Goal: Navigation & Orientation: Find specific page/section

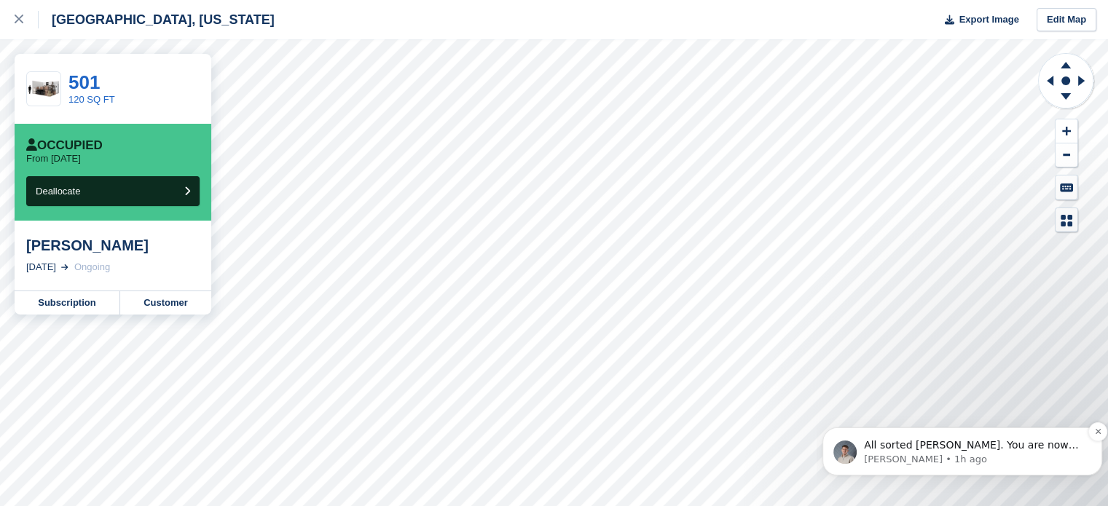
click at [1016, 447] on span "All sorted [PERSON_NAME]. You are now the owner of the account and [PERSON_NAME…" at bounding box center [971, 459] width 215 height 41
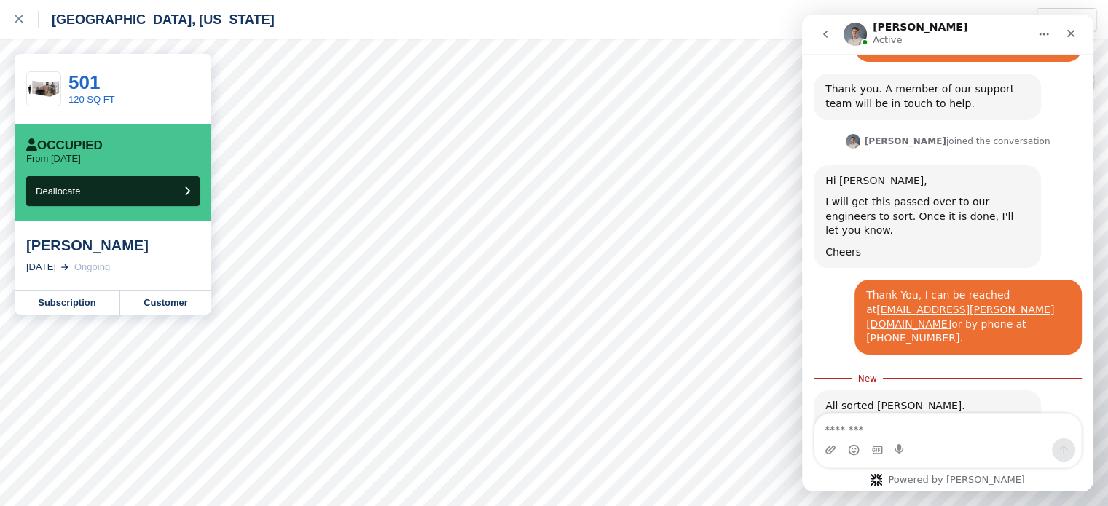
scroll to position [431, 0]
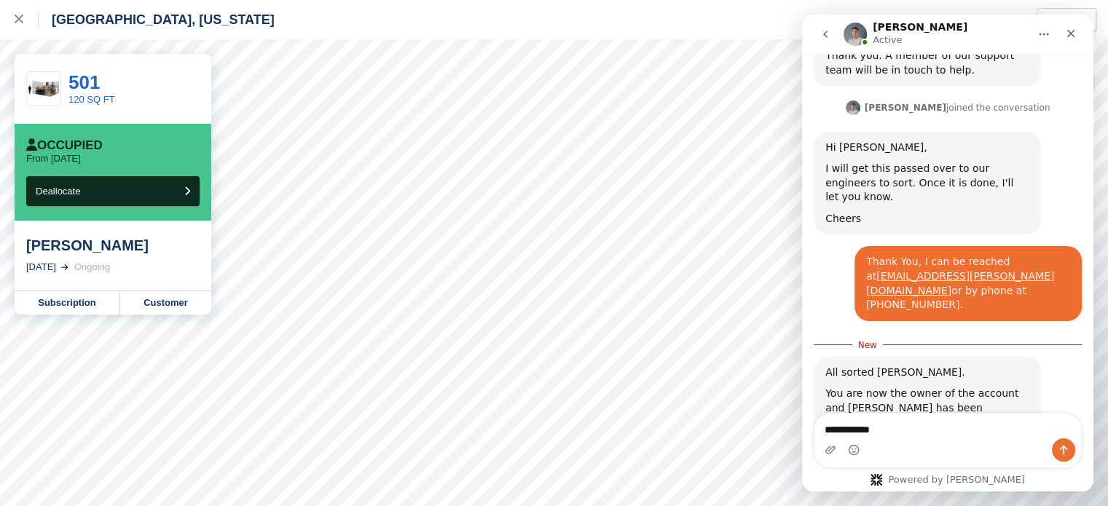
type textarea "**********"
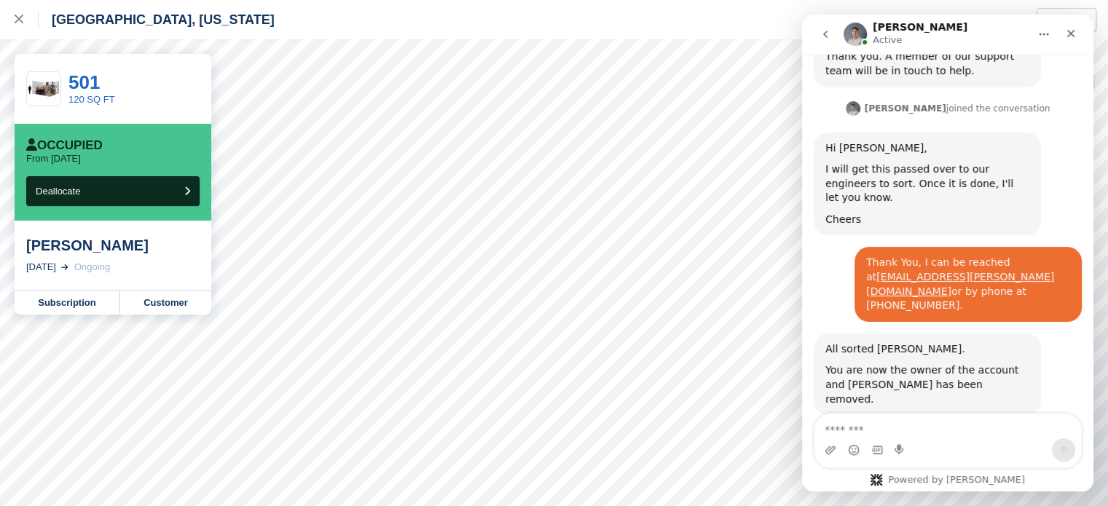
scroll to position [450, 0]
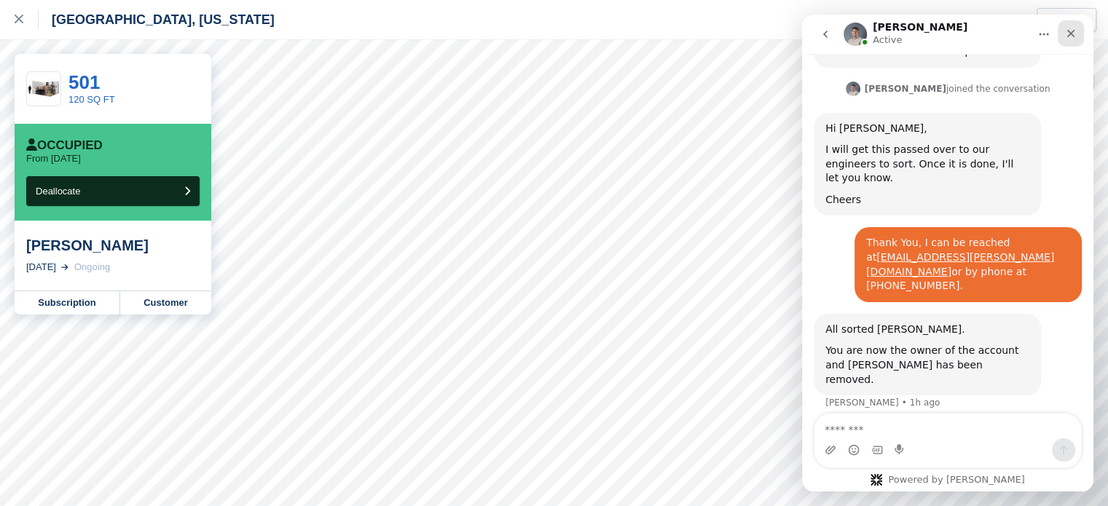
click at [1073, 31] on icon "Close" at bounding box center [1071, 34] width 8 height 8
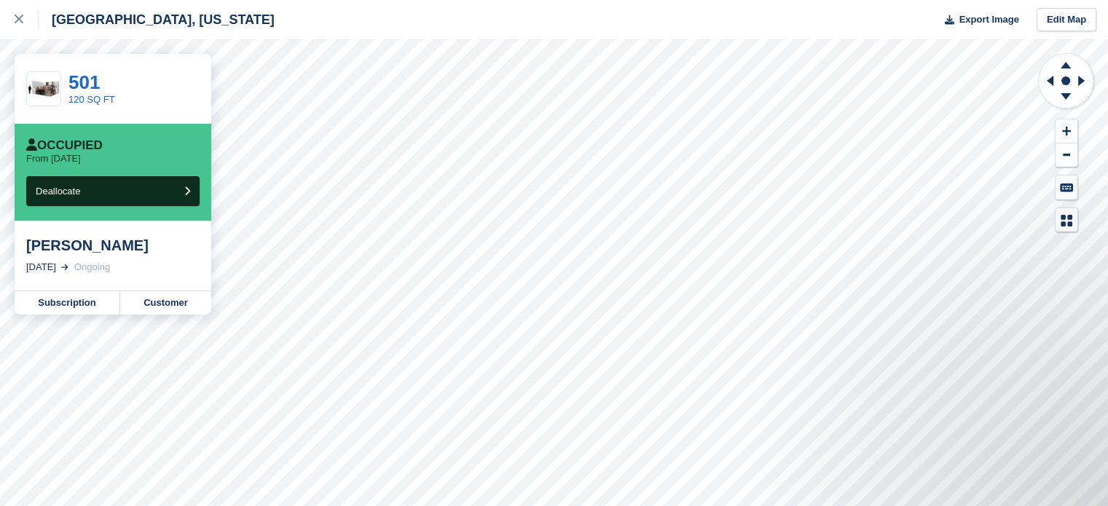
scroll to position [450, 0]
click at [17, 17] on icon at bounding box center [19, 19] width 9 height 9
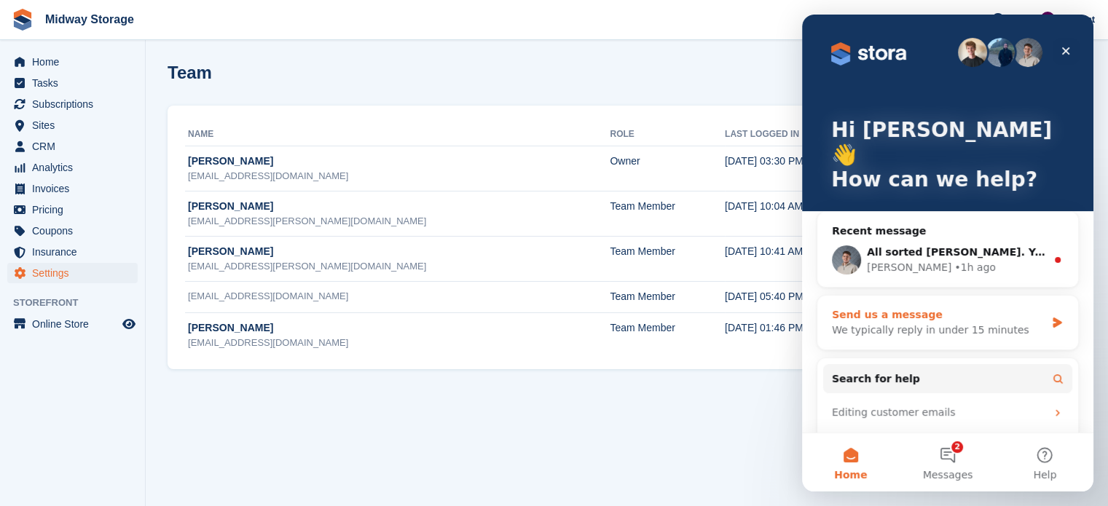
scroll to position [62, 0]
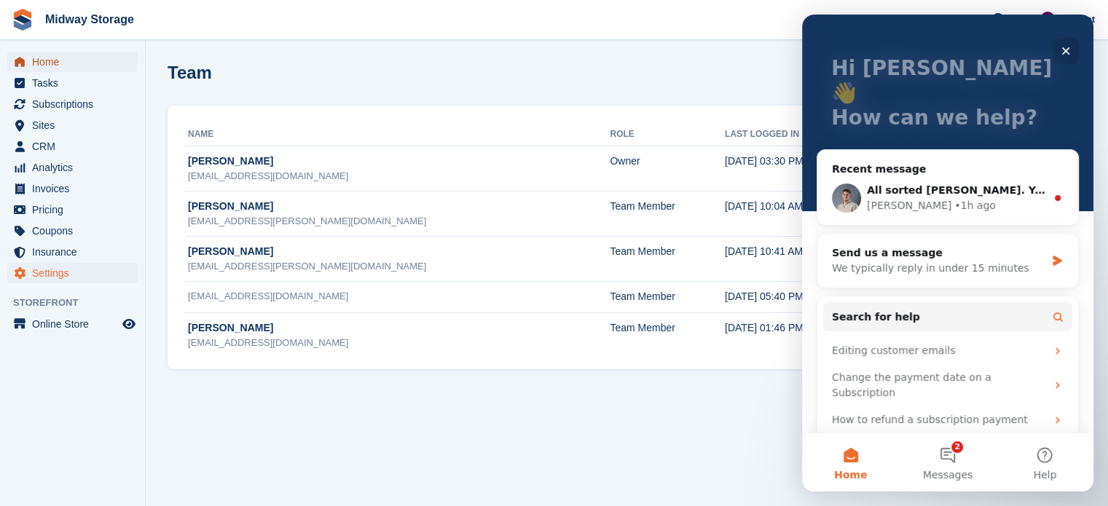
click at [45, 65] on span "Home" at bounding box center [75, 62] width 87 height 20
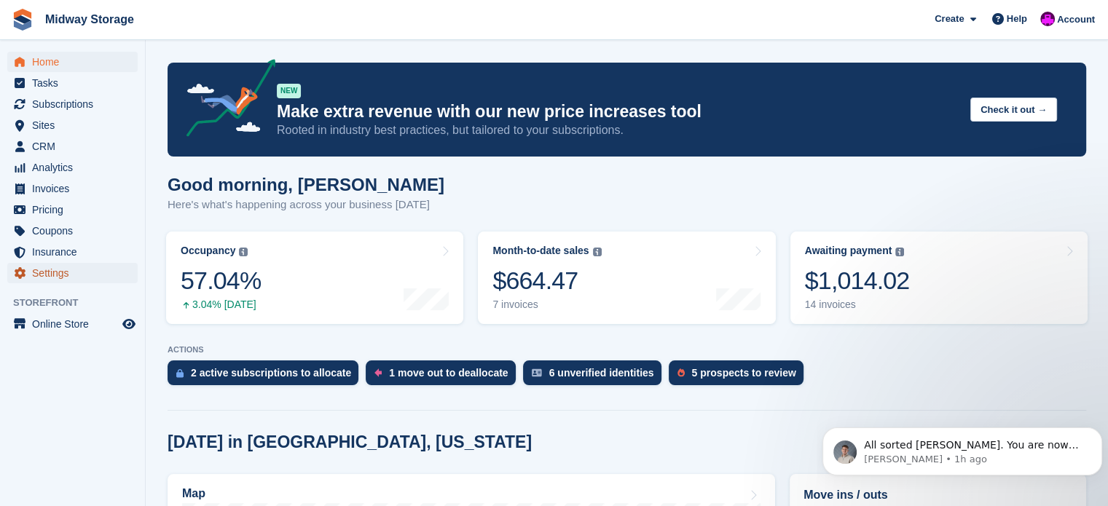
click at [48, 275] on span "Settings" at bounding box center [75, 273] width 87 height 20
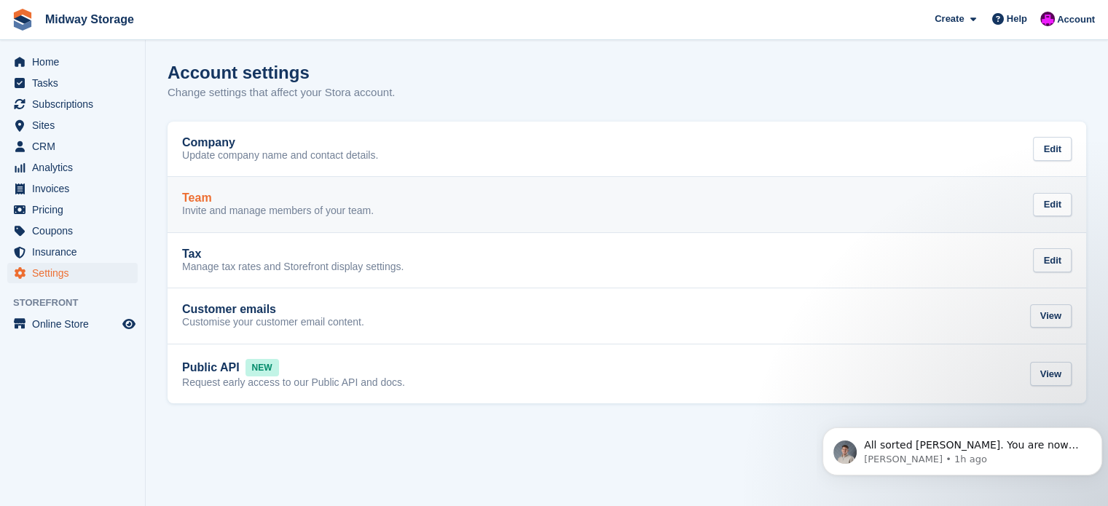
click at [230, 211] on p "Invite and manage members of your team." at bounding box center [278, 211] width 192 height 13
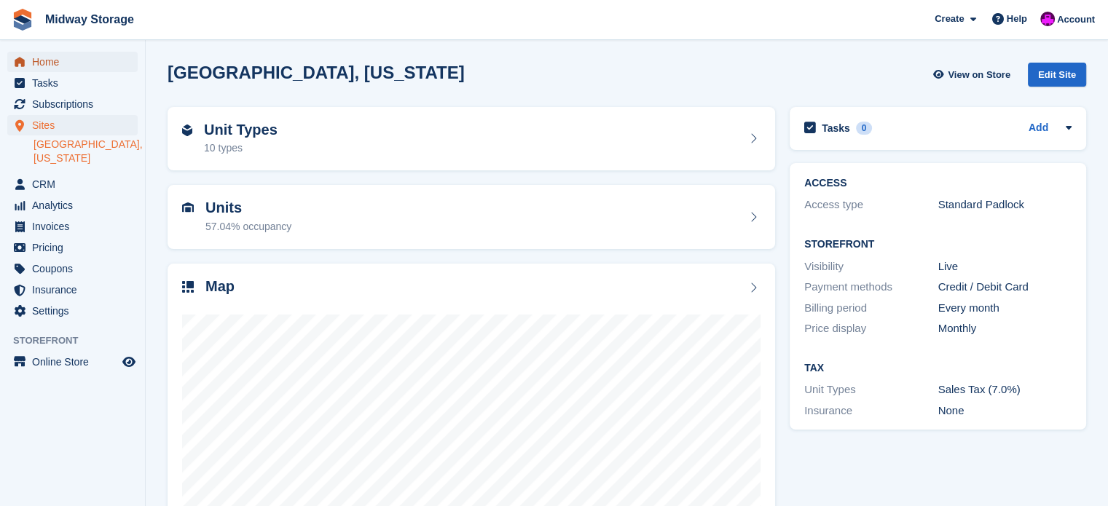
click at [47, 65] on span "Home" at bounding box center [75, 62] width 87 height 20
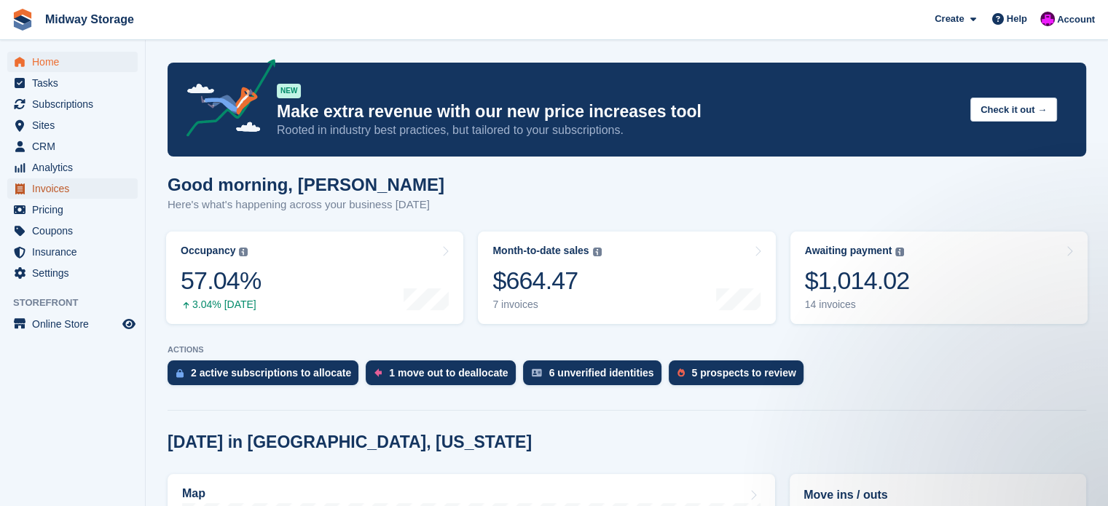
click at [54, 189] on span "Invoices" at bounding box center [75, 189] width 87 height 20
